Goal: Task Accomplishment & Management: Manage account settings

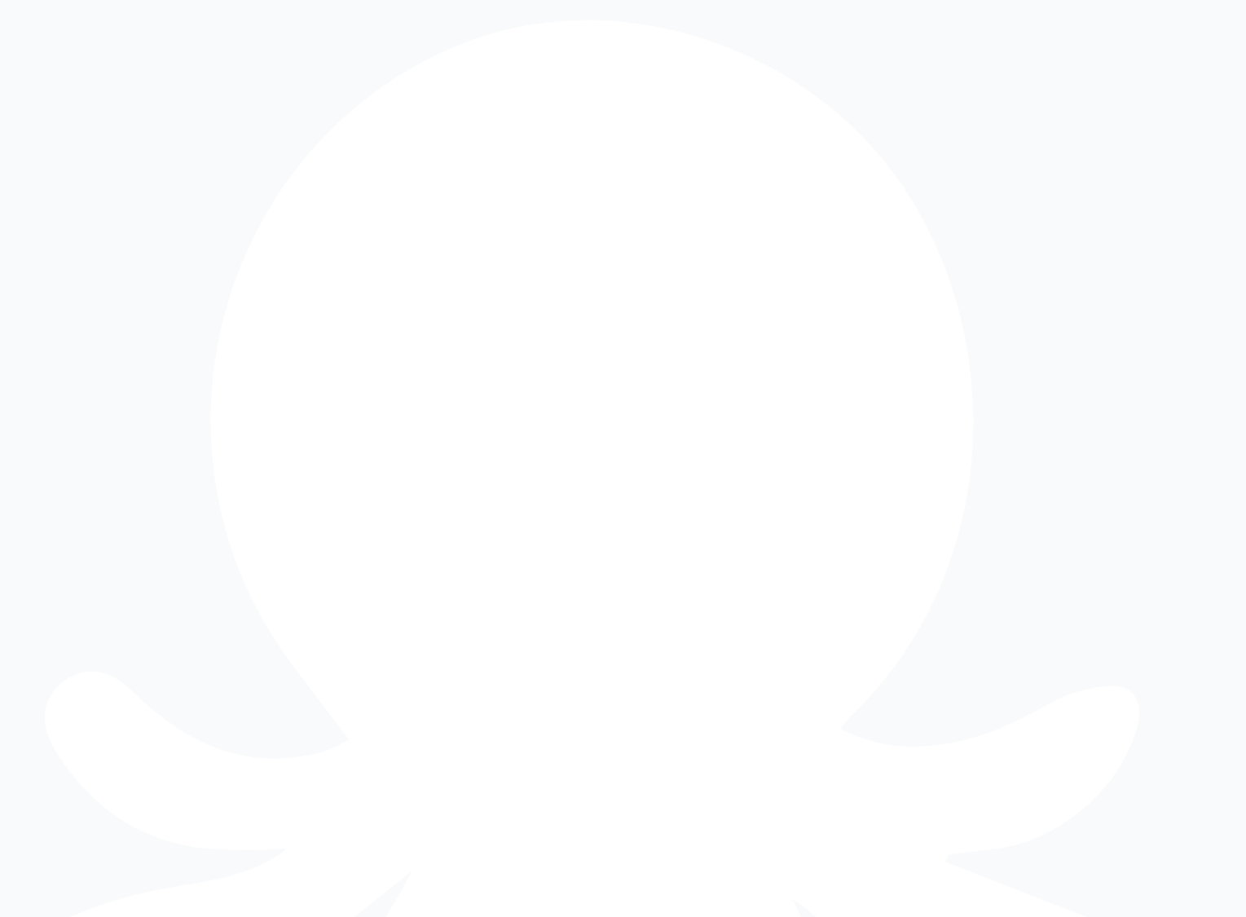
click at [266, 889] on div "Sign out" at bounding box center [422, 875] width 435 height 25
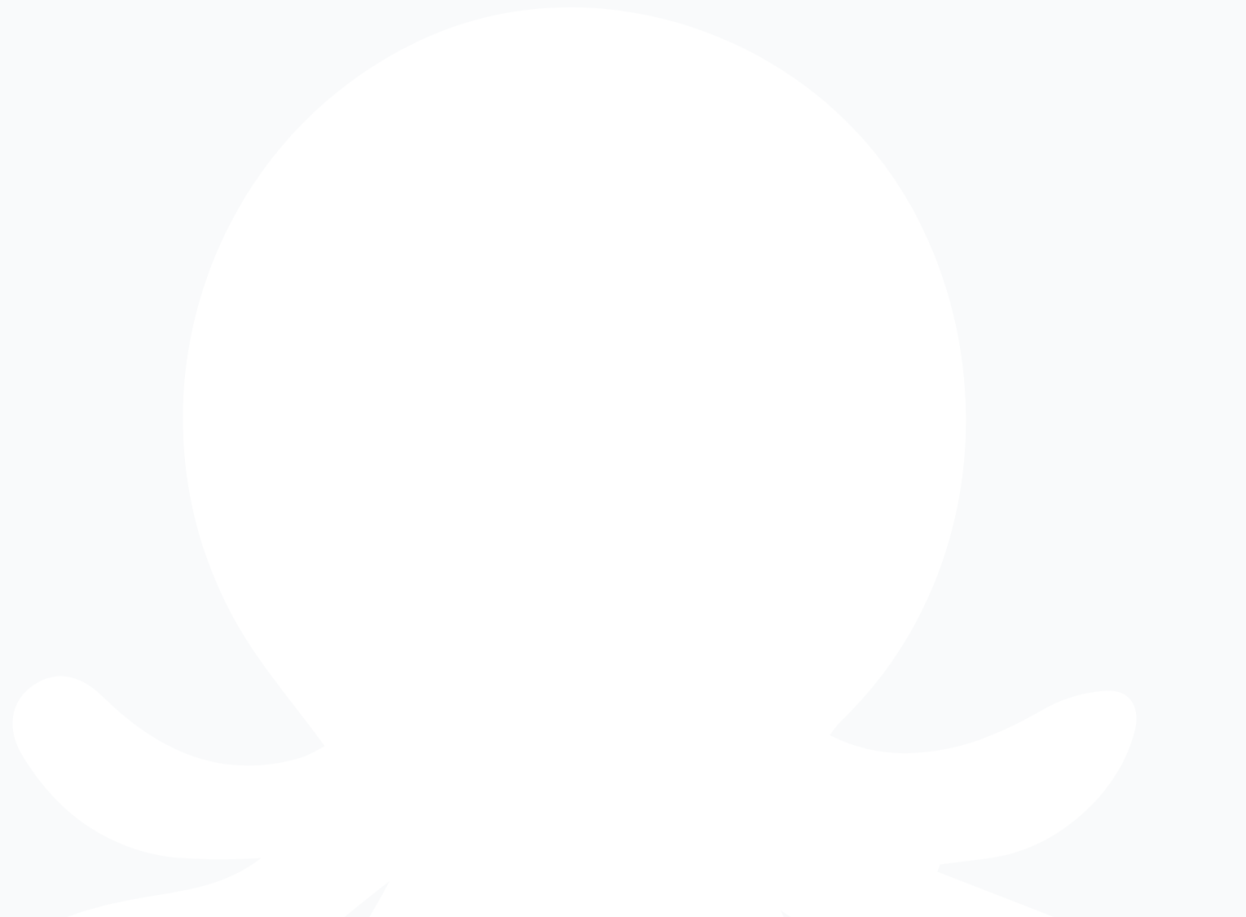
type input "**********"
